Goal: Check status

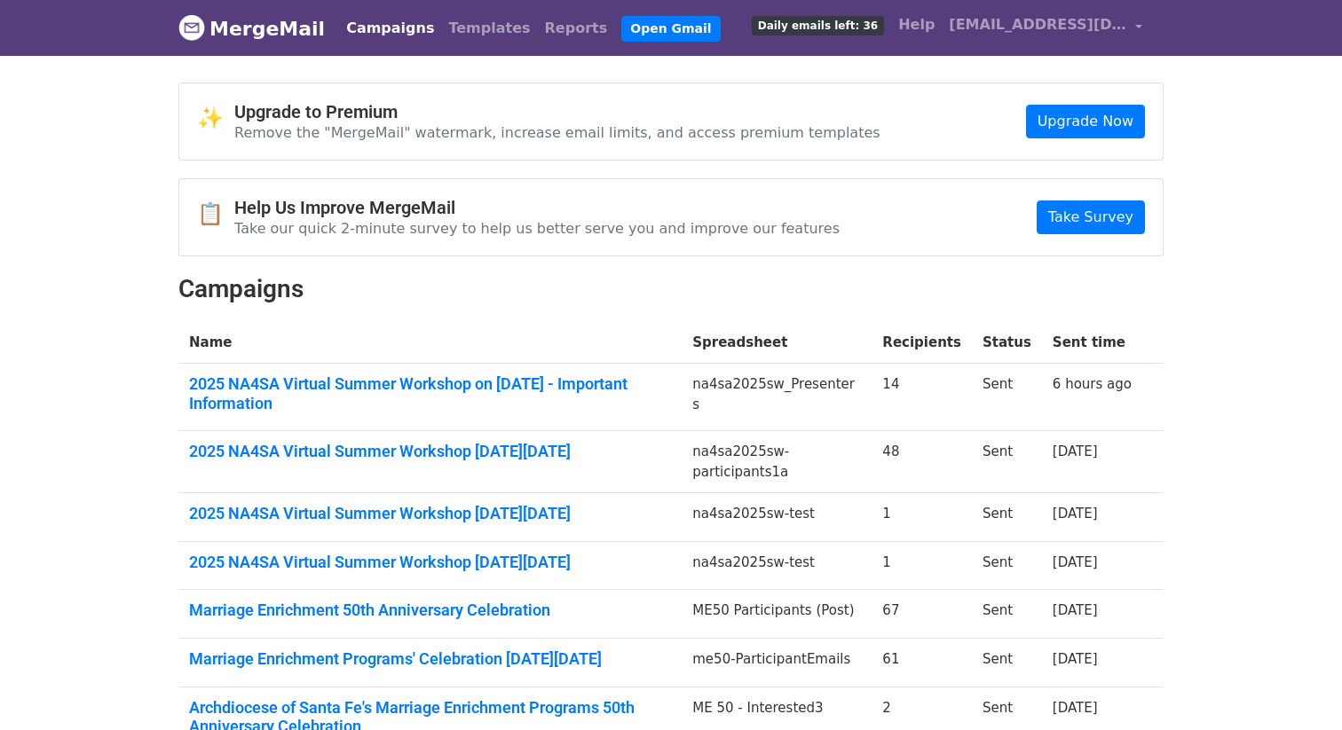
click at [422, 462] on td "2025 NA4SA Virtual Summer Workshop [DATE][DATE]" at bounding box center [429, 462] width 503 height 62
click at [422, 451] on link "2025 NA4SA Virtual Summer Workshop [DATE][DATE]" at bounding box center [430, 452] width 482 height 20
click at [288, 382] on link "2025 NA4SA Virtual Summer Workshop on [DATE] - Important Information" at bounding box center [430, 394] width 482 height 38
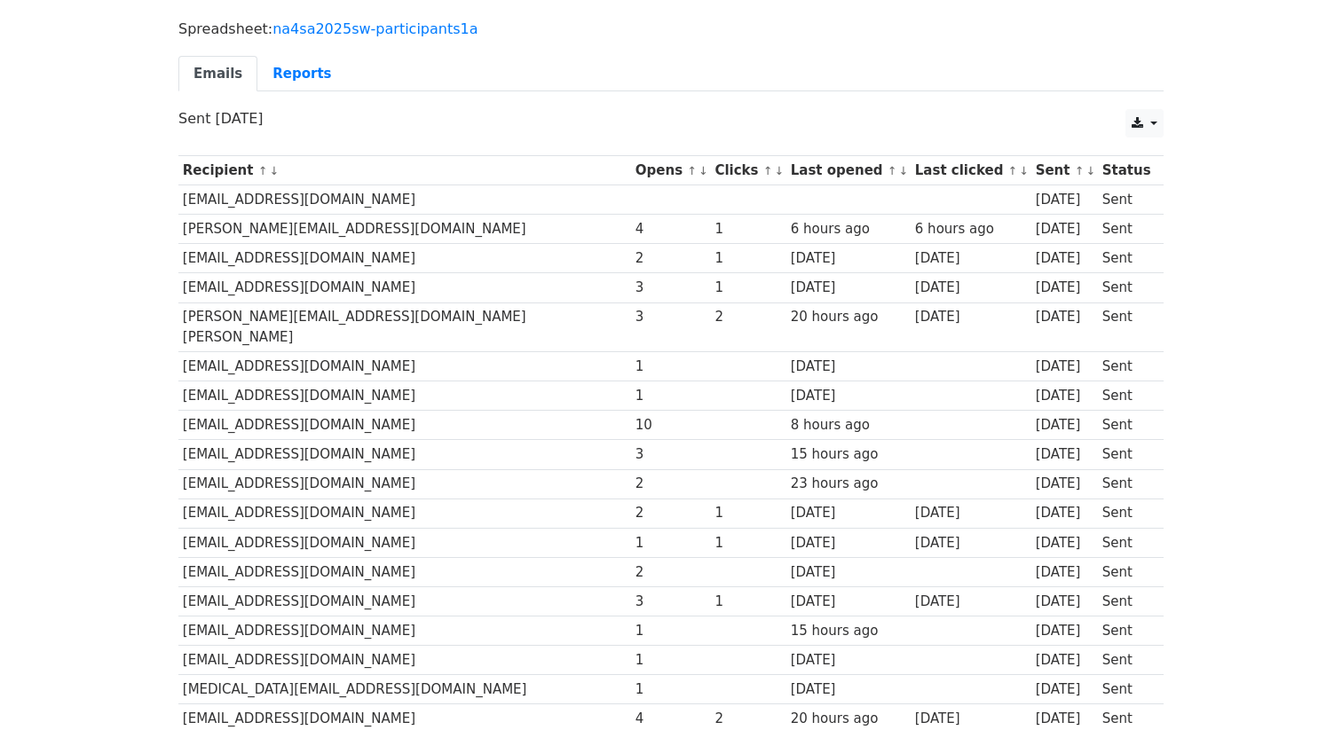
scroll to position [98, 0]
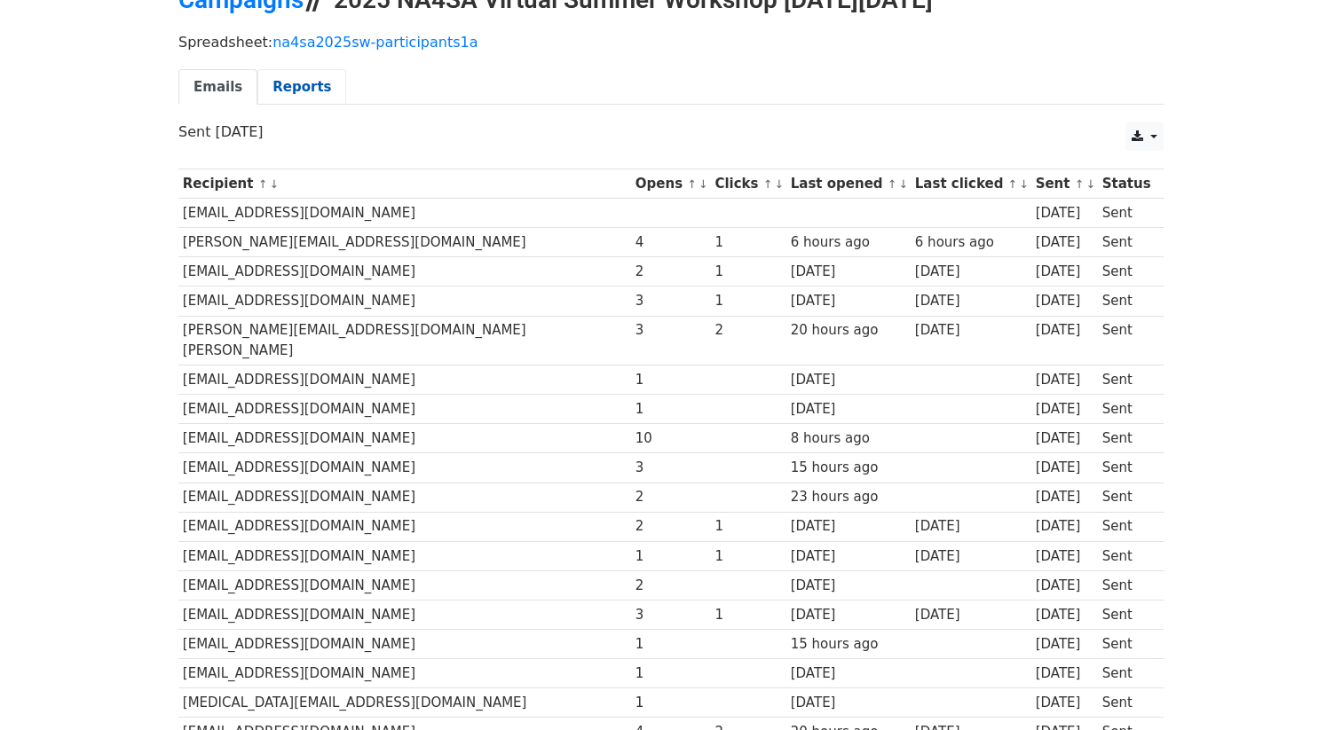
click at [257, 81] on link "Reports" at bounding box center [301, 87] width 89 height 36
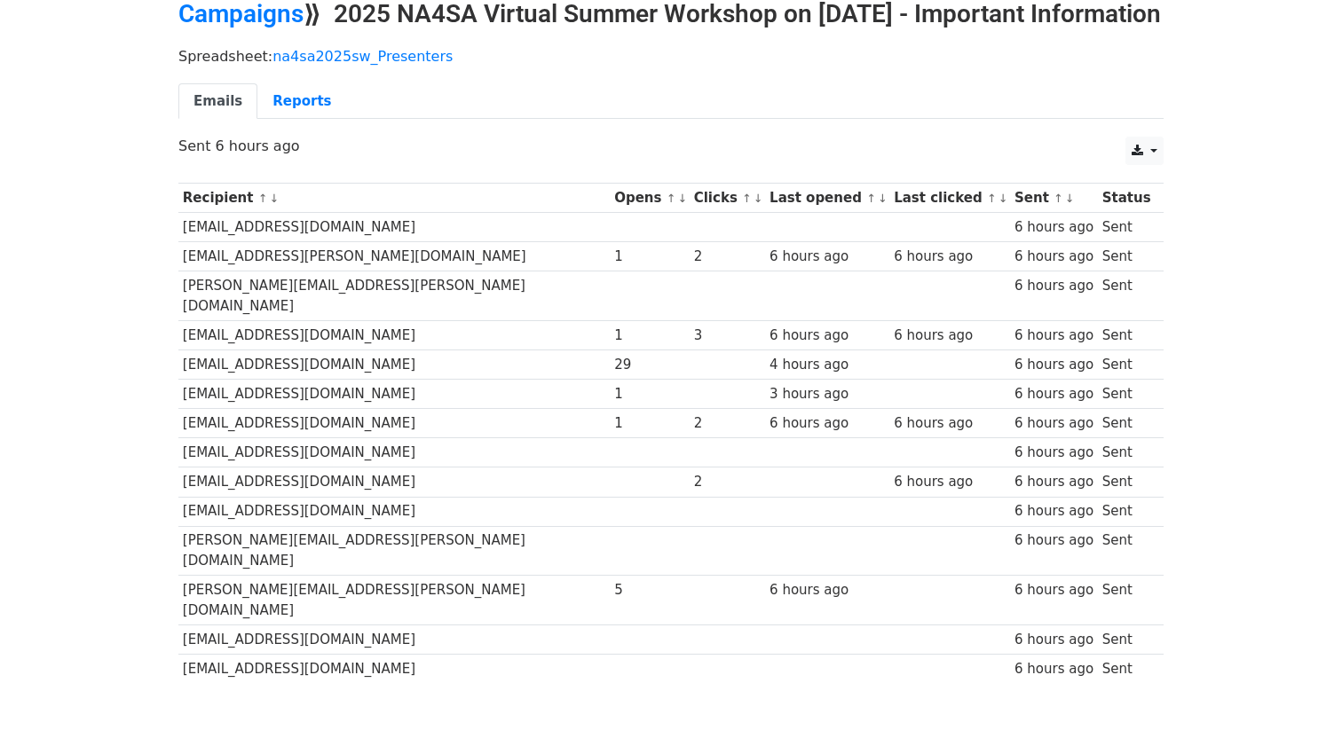
scroll to position [85, 0]
